Goal: Find specific page/section: Find specific page/section

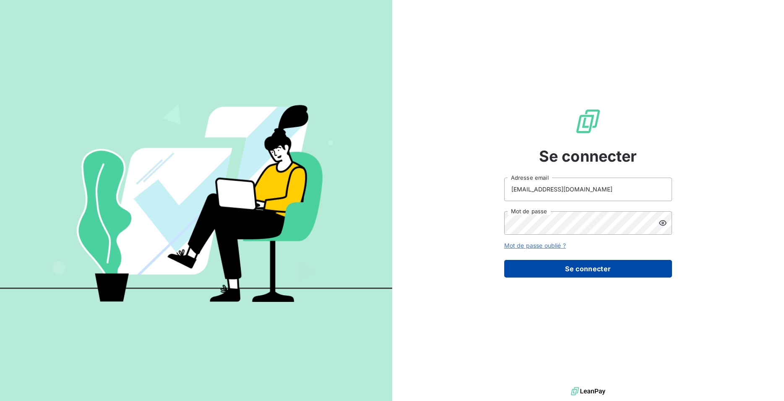
click at [589, 267] on button "Se connecter" at bounding box center [588, 269] width 168 height 18
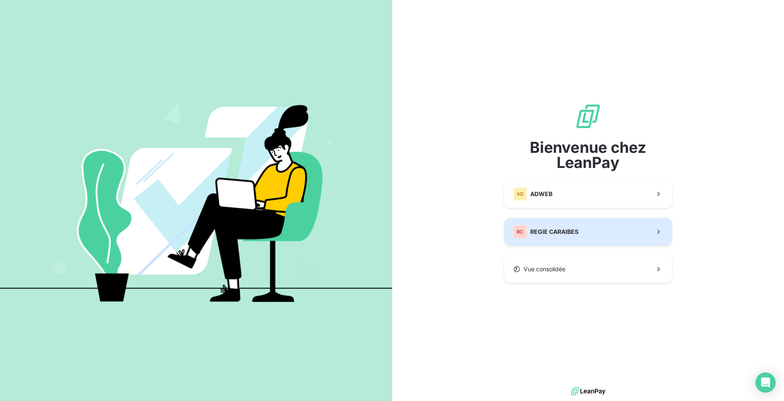
click at [565, 229] on span "REGIE CARAIBES" at bounding box center [554, 231] width 48 height 8
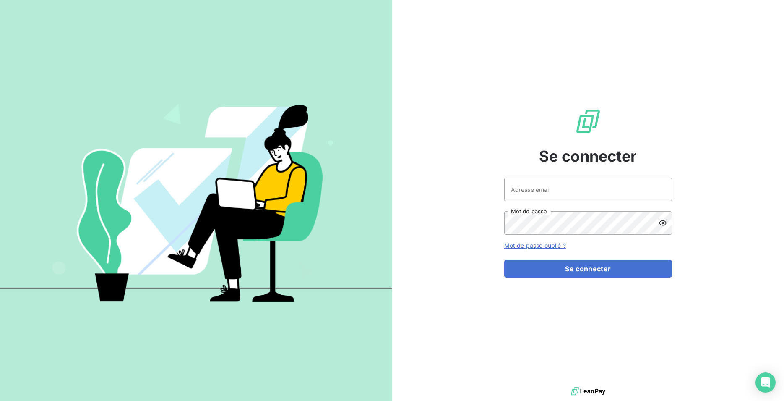
type input "[EMAIL_ADDRESS][DOMAIN_NAME]"
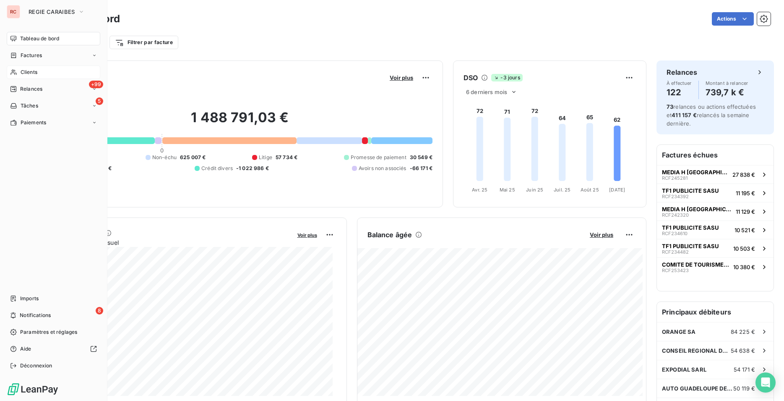
drag, startPoint x: 49, startPoint y: 69, endPoint x: 55, endPoint y: 68, distance: 5.5
click at [50, 70] on div "Clients" at bounding box center [54, 71] width 94 height 13
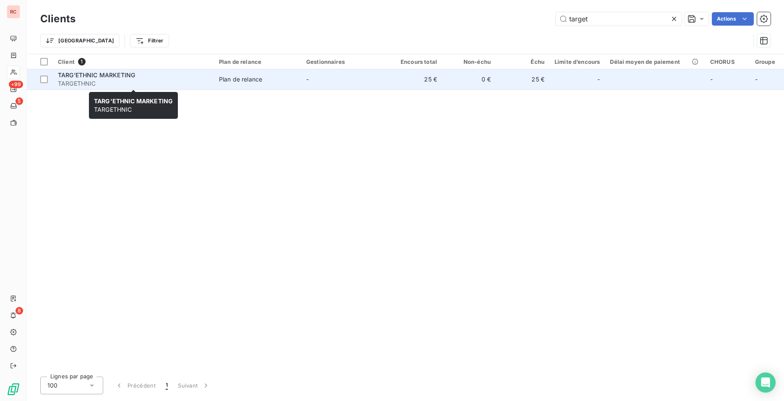
type input "target"
click at [167, 81] on span "TARGETHNIC" at bounding box center [133, 83] width 151 height 8
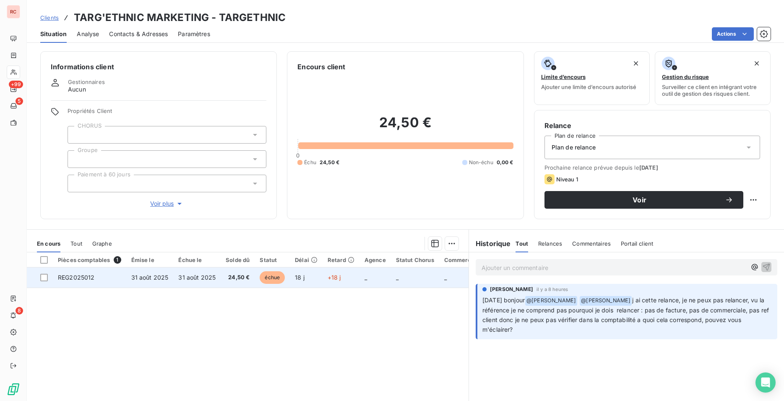
click at [75, 282] on td "REG2025012" at bounding box center [89, 277] width 73 height 20
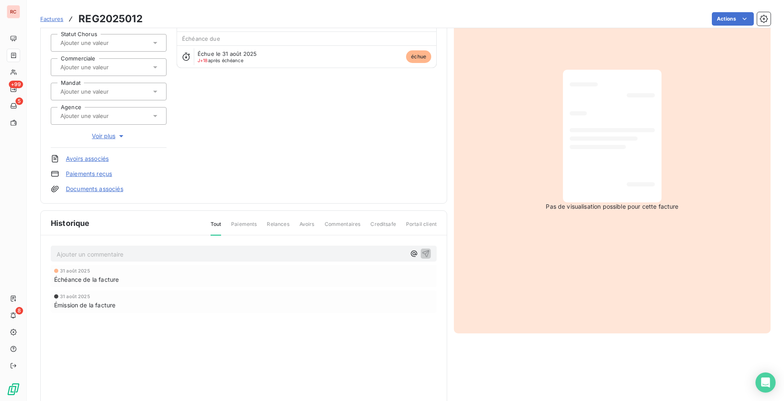
scroll to position [104, 0]
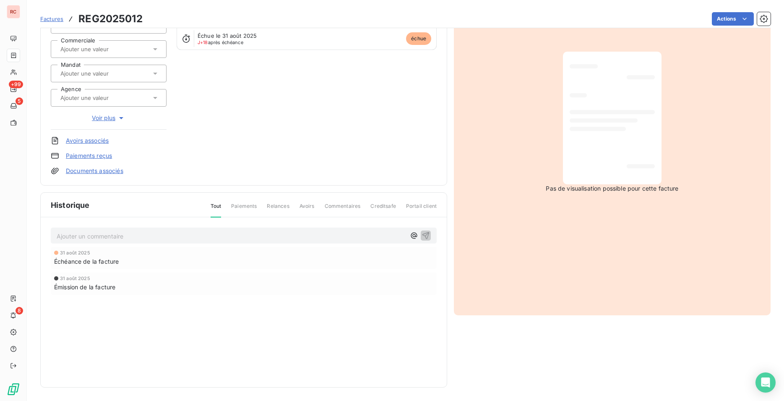
click at [192, 336] on div "Historique Tout Paiements Relances Avoirs Commentaires Creditsafe Portail clien…" at bounding box center [244, 290] width 406 height 194
click at [619, 7] on div "Factures REG2025012 Actions" at bounding box center [405, 14] width 730 height 28
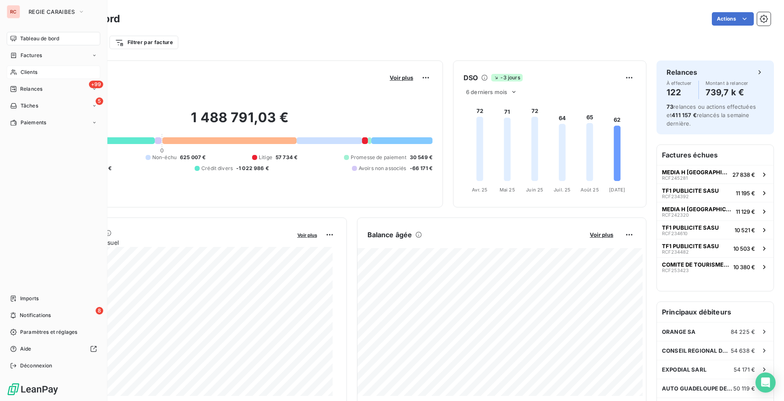
click at [24, 70] on span "Clients" at bounding box center [29, 72] width 17 height 8
